Goal: Information Seeking & Learning: Check status

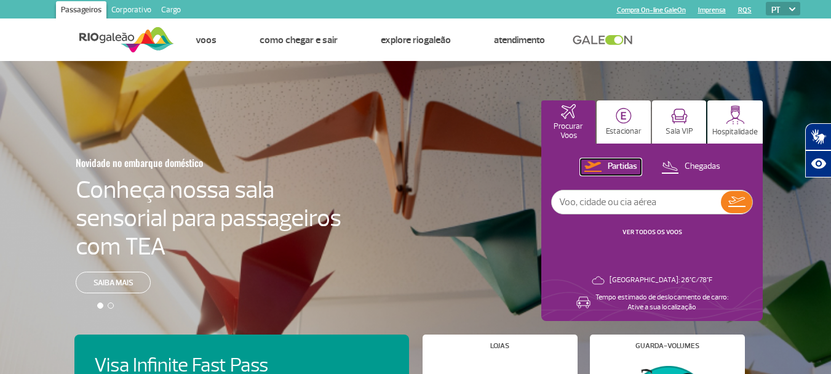
click at [616, 167] on p "Partidas" at bounding box center [623, 167] width 30 height 12
click at [638, 199] on input "text" at bounding box center [636, 201] width 169 height 23
click at [647, 231] on link "VER TODOS OS VOOS" at bounding box center [653, 232] width 60 height 8
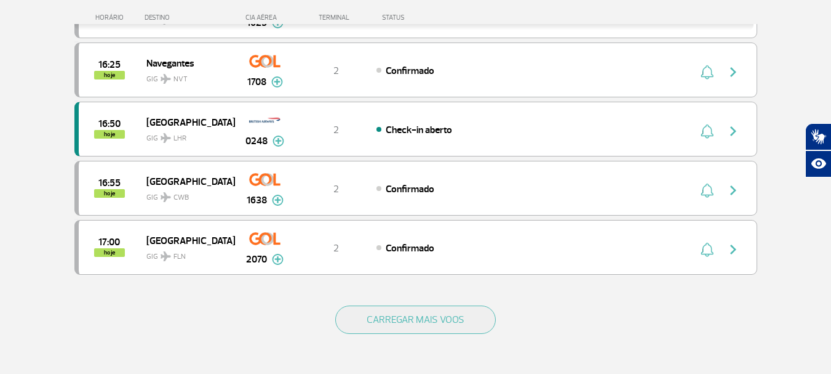
scroll to position [1108, 0]
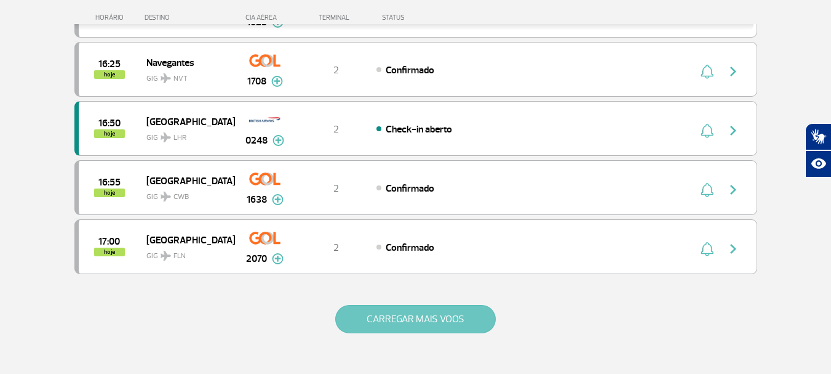
click at [398, 331] on button "CARREGAR MAIS VOOS" at bounding box center [415, 319] width 161 height 28
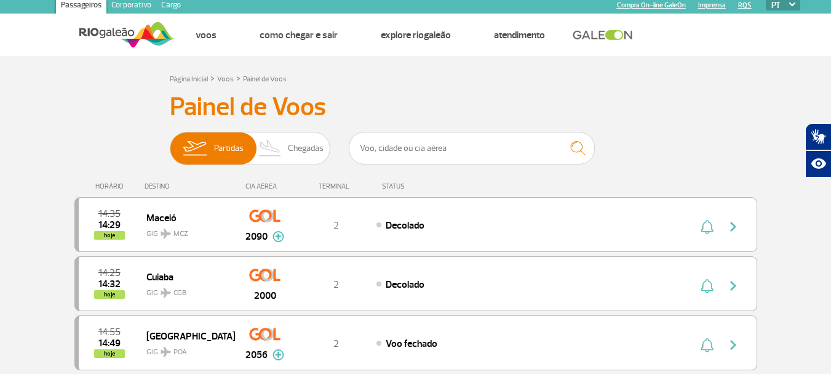
scroll to position [0, 0]
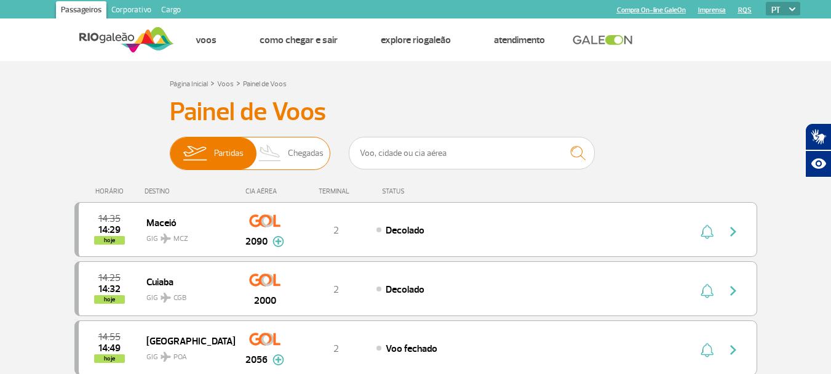
click at [305, 150] on span "Chegadas" at bounding box center [306, 153] width 36 height 32
click at [170, 147] on input "Partidas Chegadas" at bounding box center [170, 147] width 0 height 0
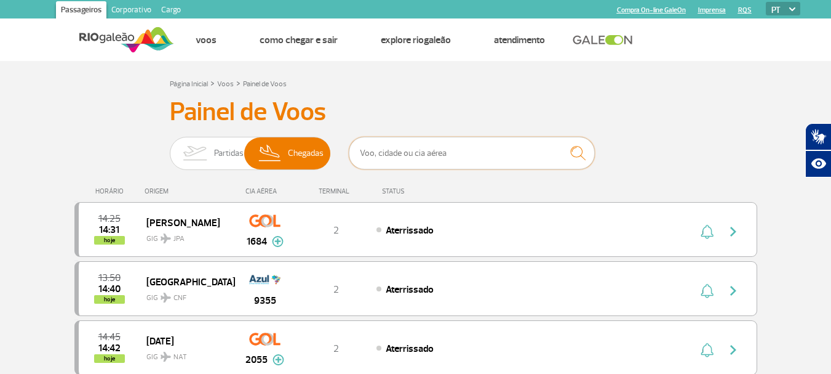
click at [494, 159] on input "text" at bounding box center [472, 153] width 246 height 33
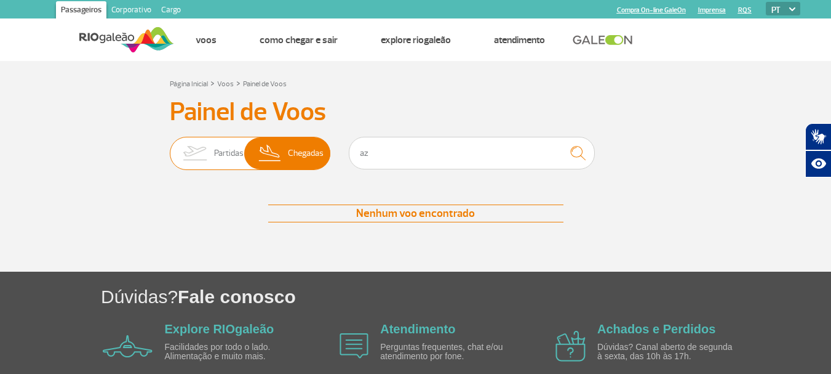
click at [228, 150] on span "Partidas" at bounding box center [229, 153] width 30 height 32
click at [170, 147] on input "Partidas Chegadas" at bounding box center [170, 147] width 0 height 0
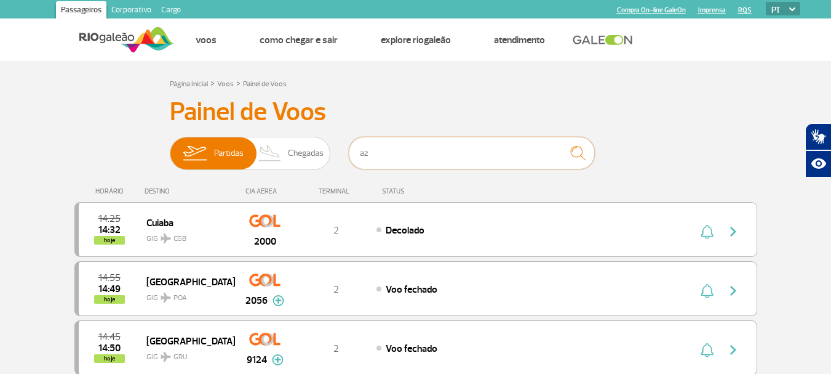
click at [383, 155] on input "az" at bounding box center [472, 153] width 246 height 33
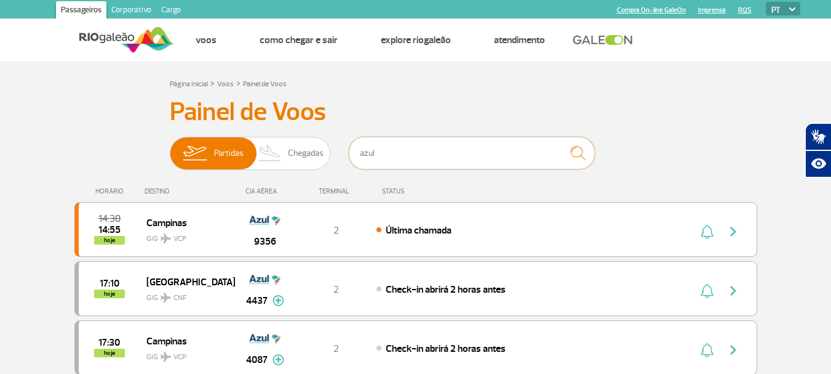
type input "azul"
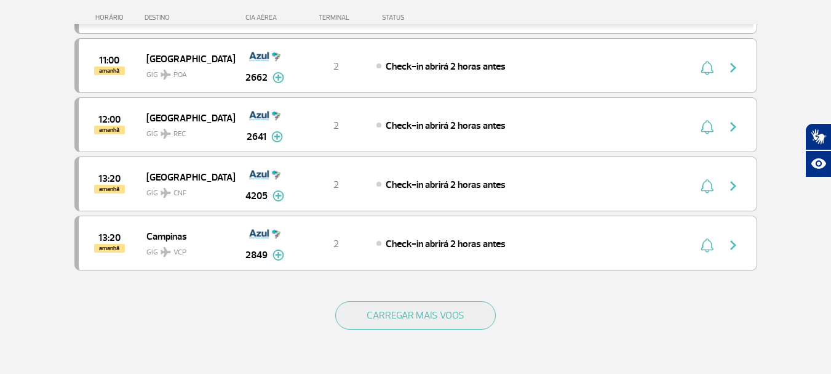
scroll to position [1181, 0]
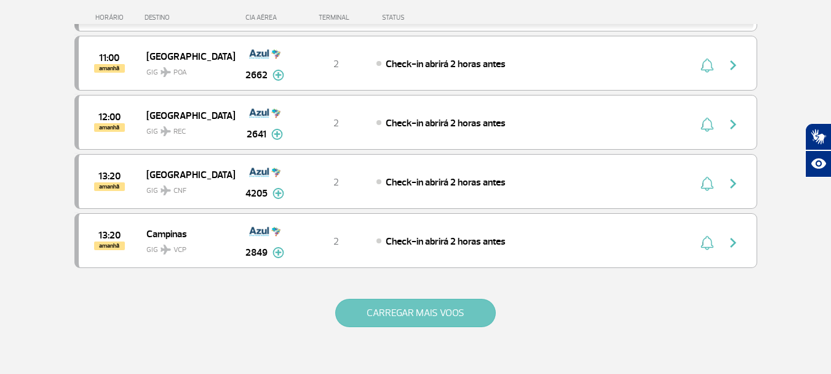
click at [443, 309] on button "CARREGAR MAIS VOOS" at bounding box center [415, 312] width 161 height 28
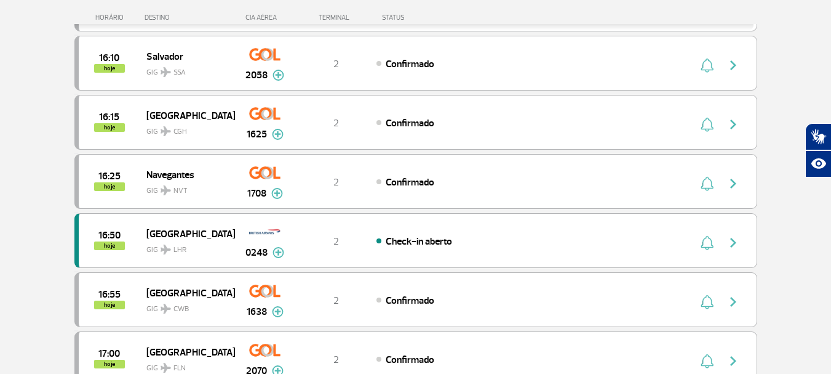
scroll to position [960, 0]
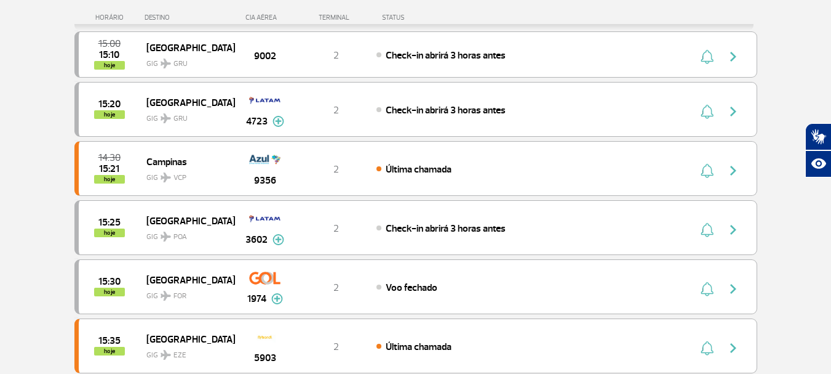
scroll to position [123, 0]
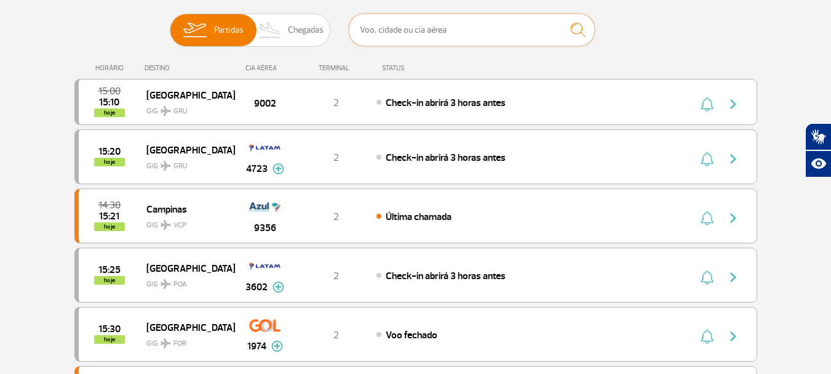
click at [481, 38] on input "text" at bounding box center [472, 30] width 246 height 33
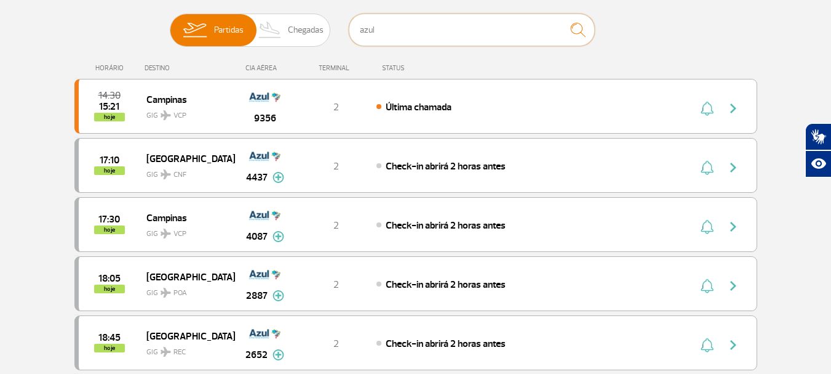
type input "azul"
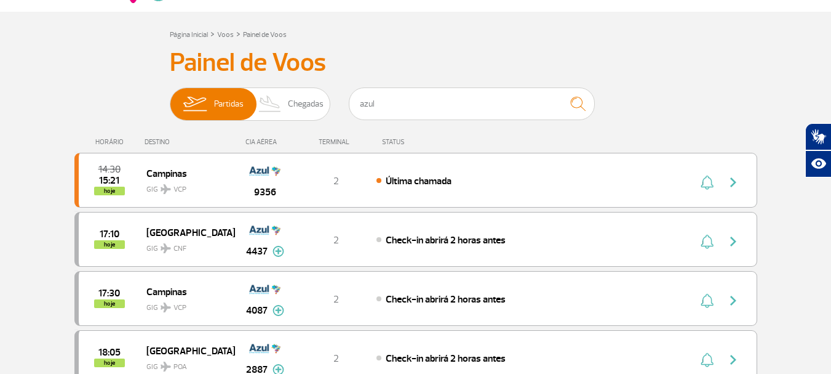
scroll to position [0, 0]
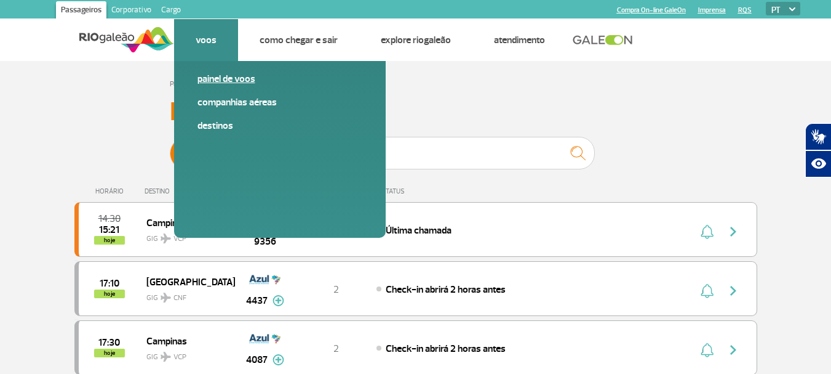
click at [218, 82] on link "Painel de voos" at bounding box center [280, 79] width 165 height 14
click at [218, 98] on link "Companhias Aéreas" at bounding box center [280, 102] width 165 height 14
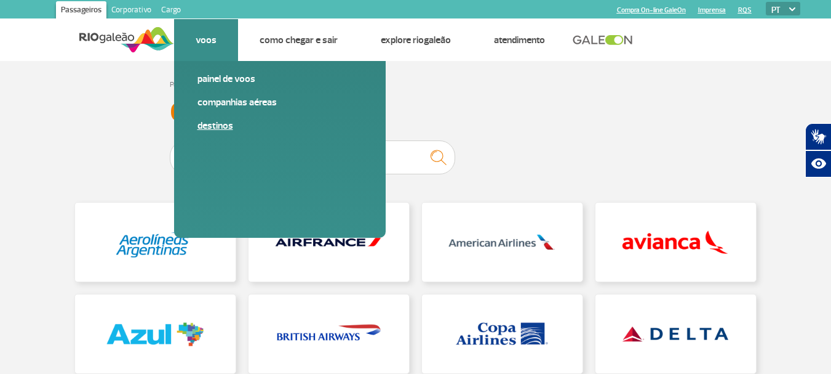
click at [219, 122] on link "Destinos" at bounding box center [280, 126] width 165 height 14
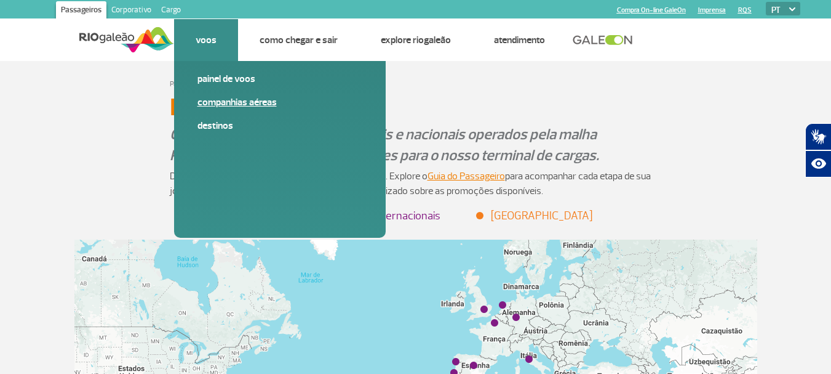
click at [232, 103] on link "Companhias Aéreas" at bounding box center [280, 102] width 165 height 14
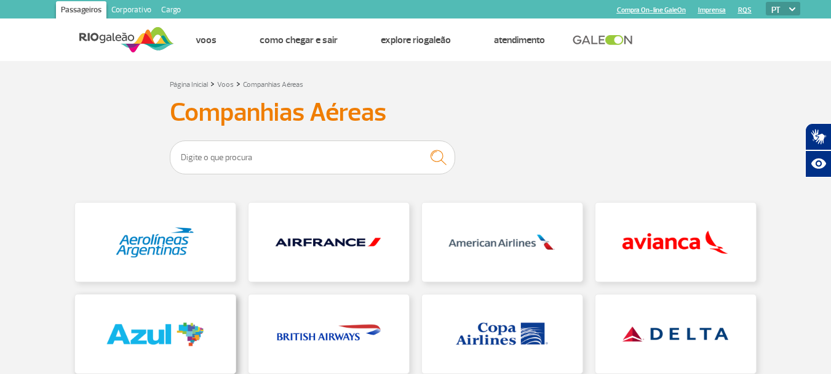
click at [148, 323] on link at bounding box center [155, 333] width 161 height 79
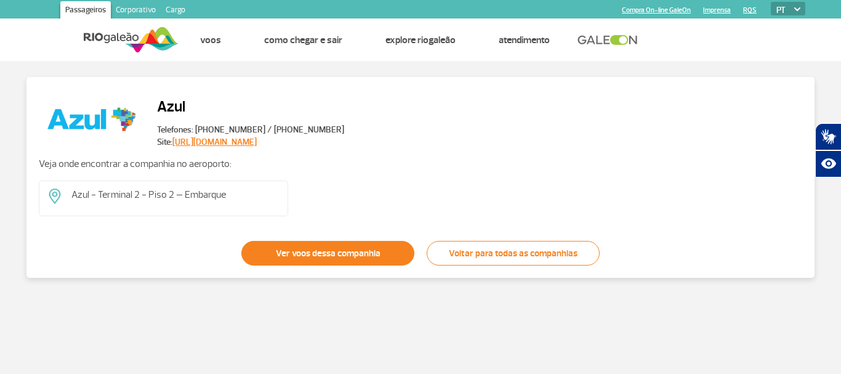
click at [286, 254] on link "Ver voos dessa companhia" at bounding box center [327, 253] width 173 height 25
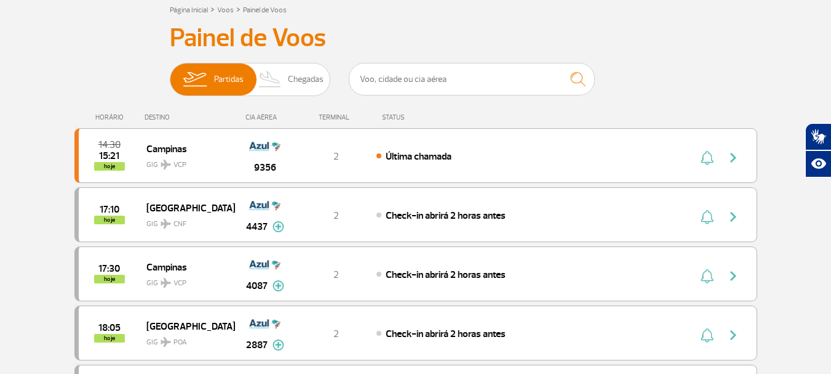
scroll to position [49, 0]
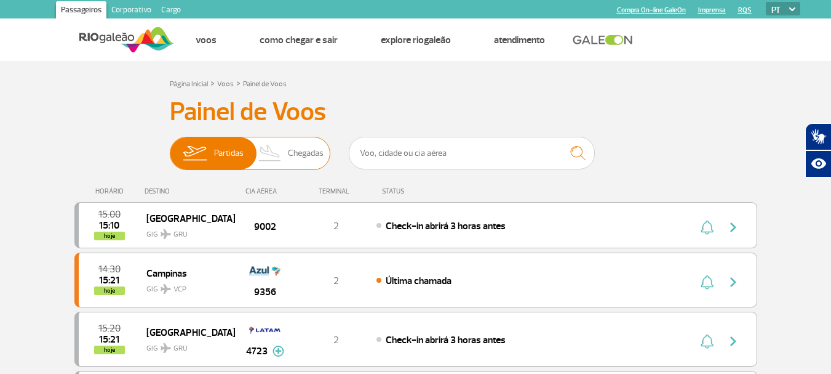
click at [303, 150] on span "Chegadas" at bounding box center [306, 153] width 36 height 32
click at [170, 147] on input "Partidas Chegadas" at bounding box center [170, 147] width 0 height 0
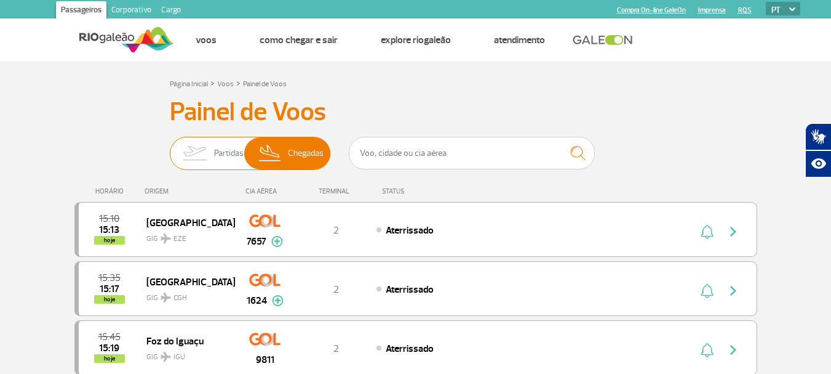
click at [234, 146] on span "Partidas" at bounding box center [229, 153] width 30 height 32
click at [170, 147] on input "Partidas Chegadas" at bounding box center [170, 147] width 0 height 0
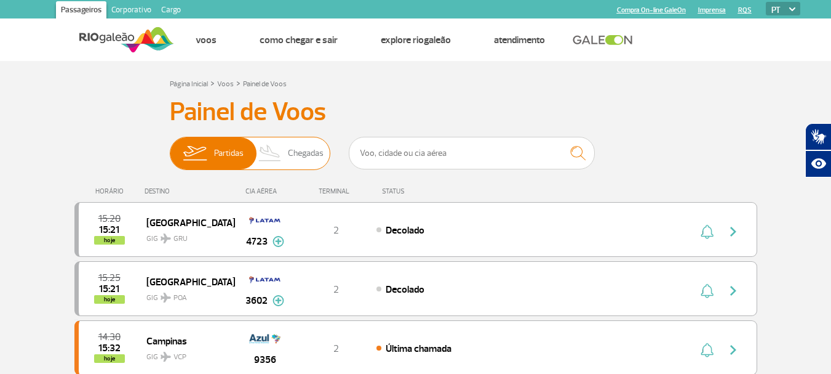
click at [299, 154] on span "Chegadas" at bounding box center [306, 153] width 36 height 32
click at [170, 147] on input "Partidas Chegadas" at bounding box center [170, 147] width 0 height 0
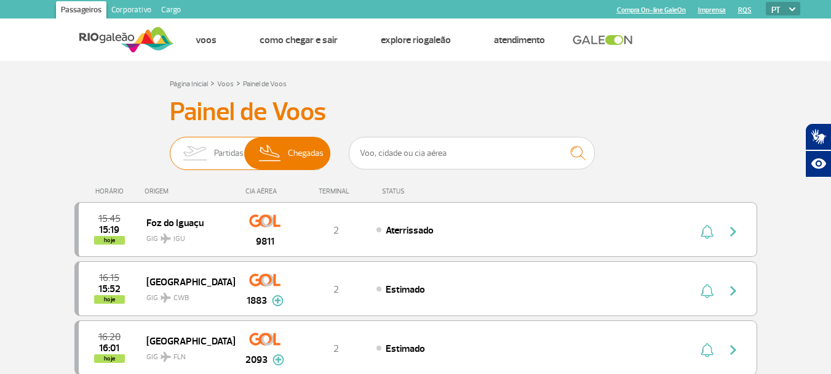
click at [223, 153] on span "Partidas" at bounding box center [229, 153] width 30 height 32
click at [170, 147] on input "Partidas Chegadas" at bounding box center [170, 147] width 0 height 0
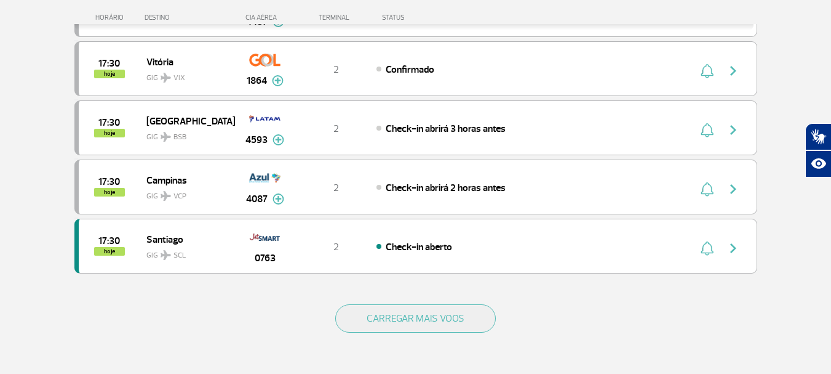
scroll to position [1157, 0]
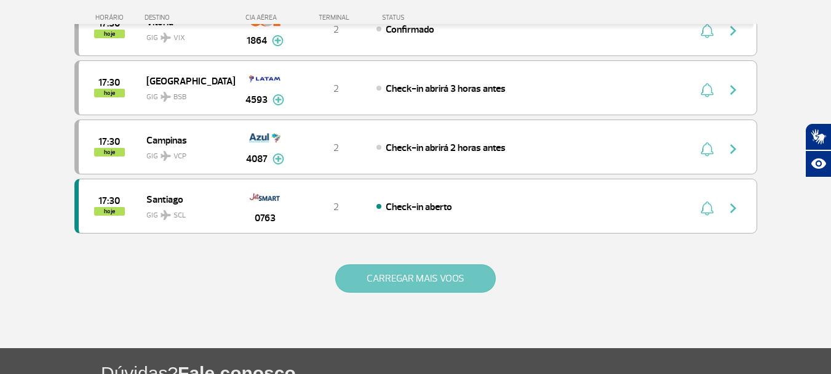
click at [420, 277] on button "CARREGAR MAIS VOOS" at bounding box center [415, 278] width 161 height 28
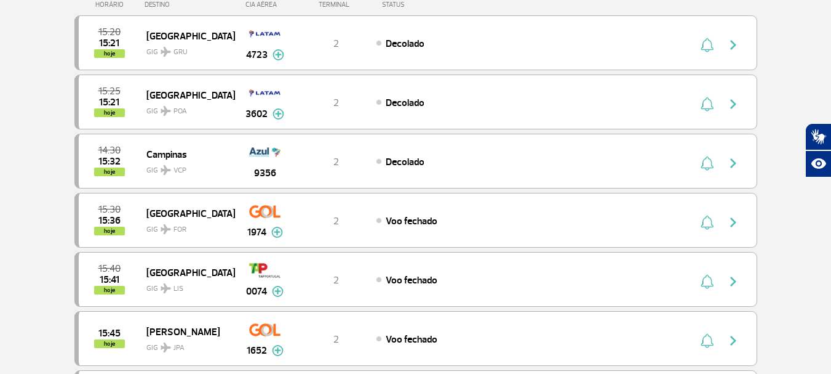
scroll to position [0, 0]
